Goal: Transaction & Acquisition: Purchase product/service

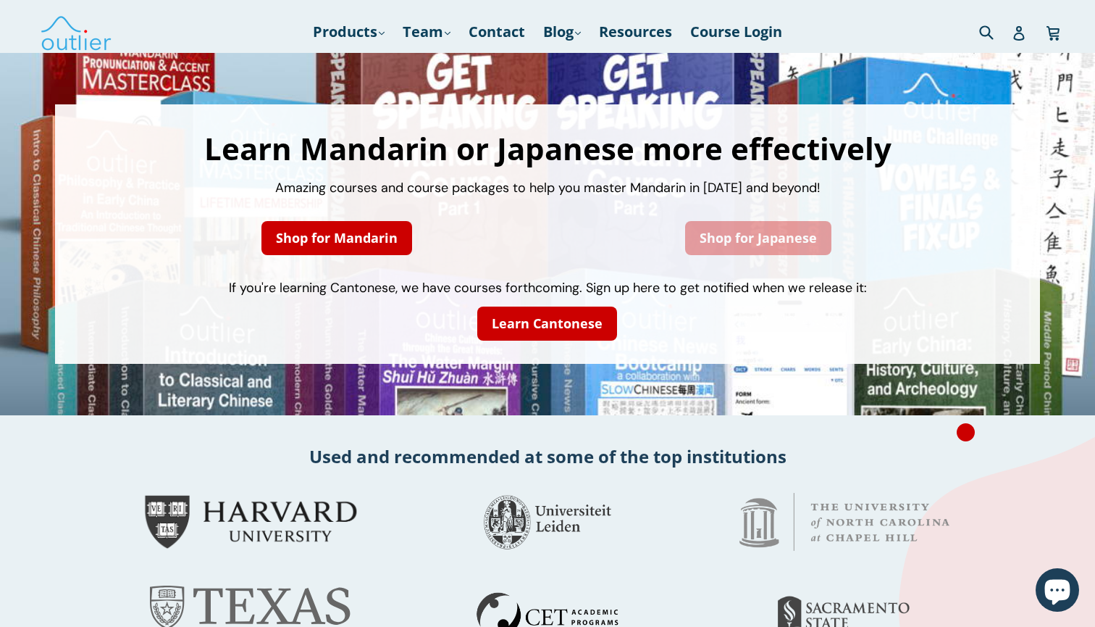
click at [734, 232] on link "Shop for Japanese" at bounding box center [758, 238] width 146 height 34
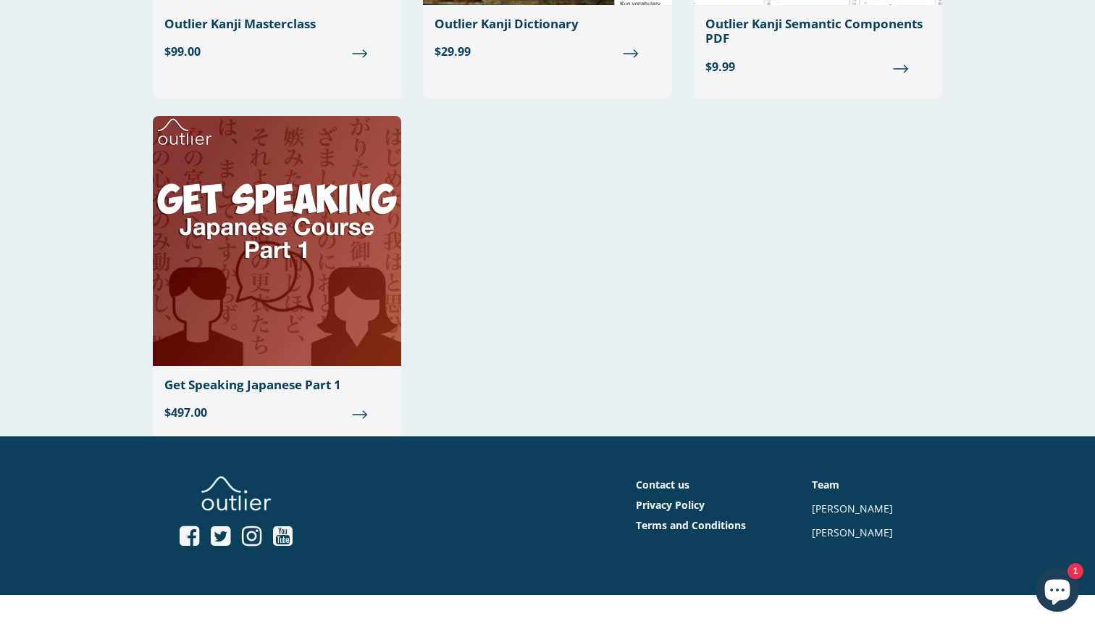
scroll to position [382, 0]
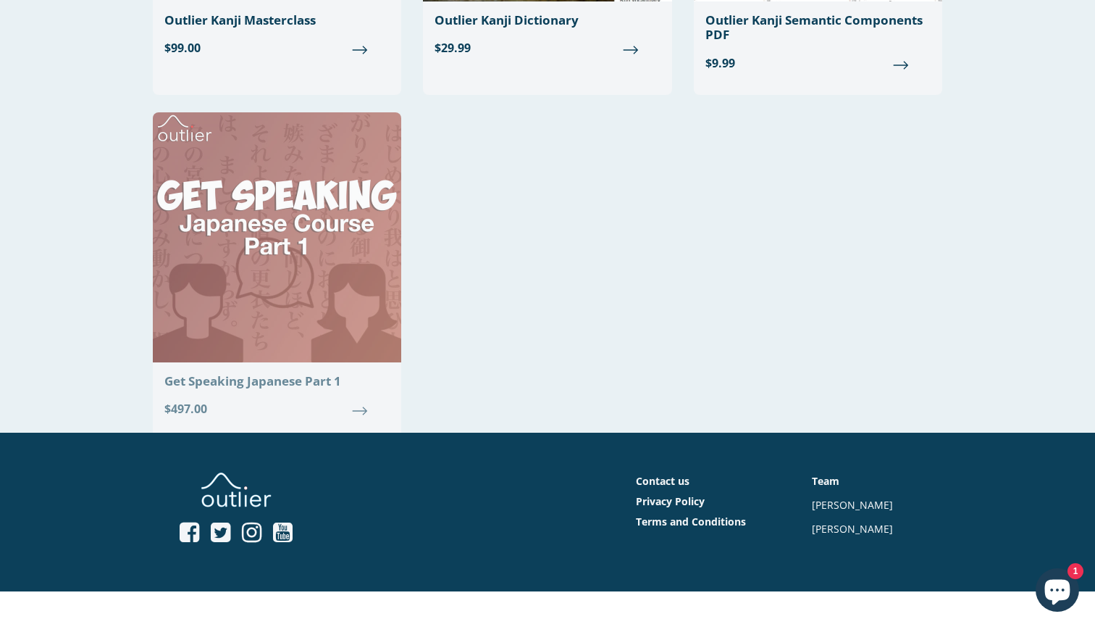
click at [308, 382] on div "Get Speaking Japanese Part 1" at bounding box center [276, 381] width 225 height 14
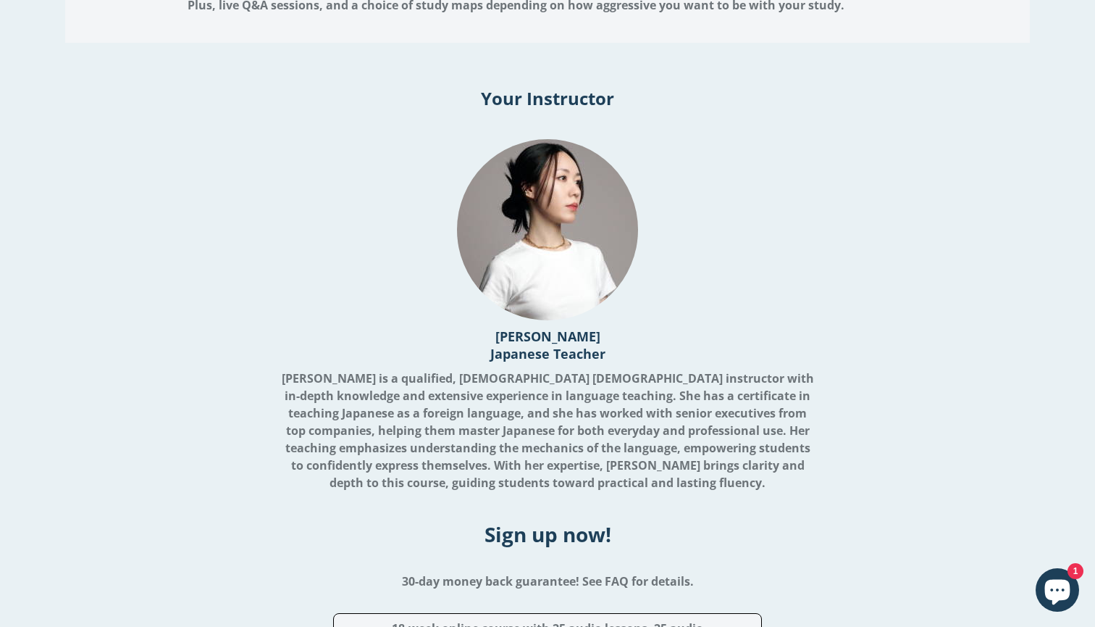
scroll to position [3391, 0]
